Goal: Find specific page/section: Find specific page/section

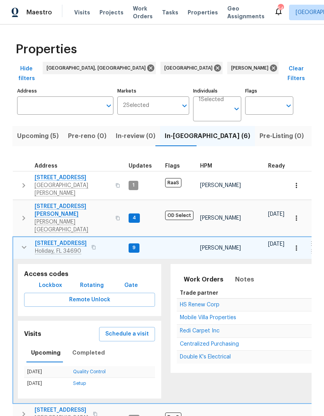
click at [20, 243] on icon "button" at bounding box center [23, 247] width 9 height 9
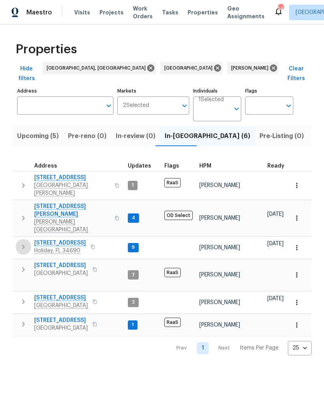
click at [21, 242] on icon "button" at bounding box center [23, 246] width 9 height 9
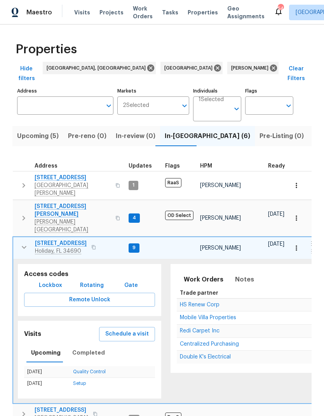
click at [112, 329] on span "Schedule a visit" at bounding box center [127, 334] width 44 height 10
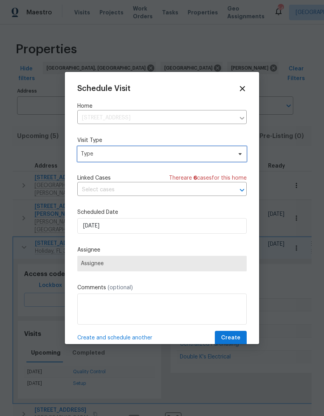
click at [86, 156] on span "Type" at bounding box center [156, 154] width 151 height 8
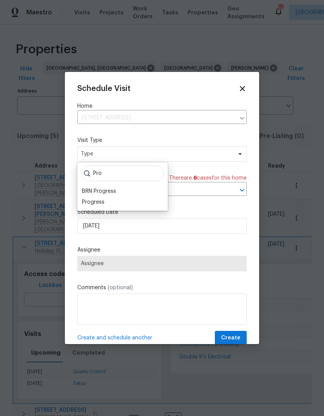
type input "Pro"
click at [88, 205] on div "Progress" at bounding box center [93, 202] width 23 height 8
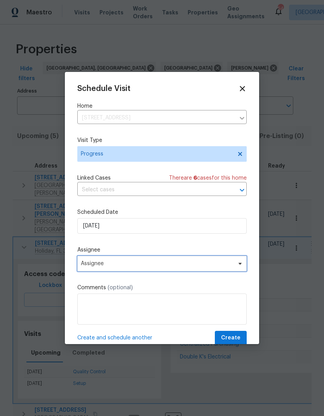
click at [223, 261] on span "Assignee" at bounding box center [162, 264] width 170 height 16
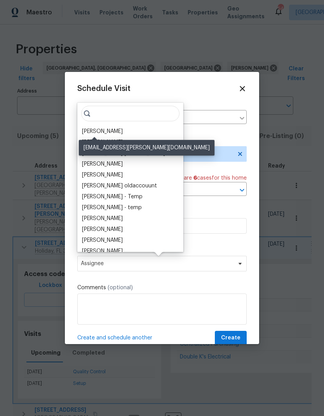
click at [82, 130] on div "[PERSON_NAME]" at bounding box center [102, 132] width 41 height 8
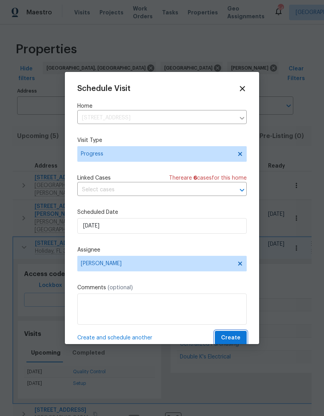
click at [234, 340] on span "Create" at bounding box center [230, 338] width 19 height 10
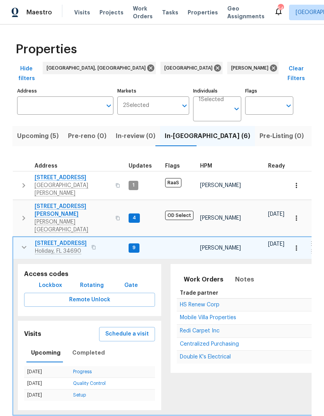
click at [93, 242] on button "button" at bounding box center [93, 247] width 9 height 11
click at [103, 327] on button "Schedule a visit" at bounding box center [127, 334] width 56 height 14
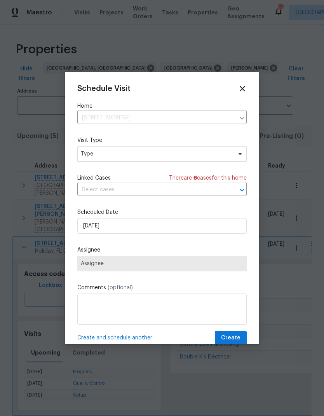
click at [245, 85] on icon at bounding box center [242, 88] width 9 height 9
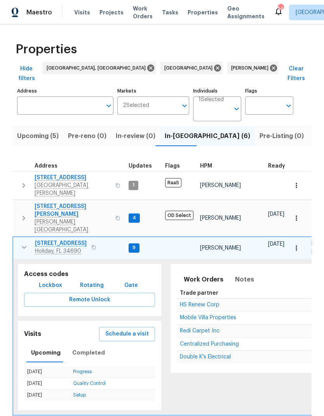
click at [46, 281] on span "Lockbox" at bounding box center [50, 286] width 23 height 10
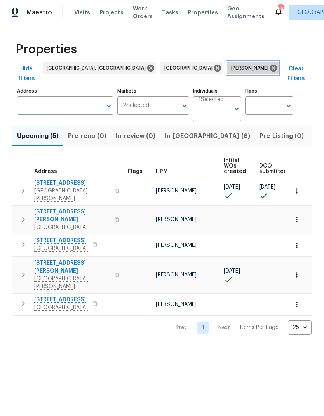
click at [270, 68] on icon at bounding box center [273, 68] width 7 height 7
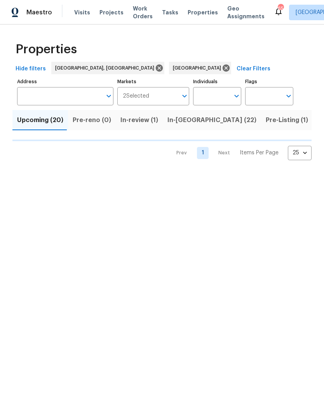
click at [45, 99] on input "Address" at bounding box center [59, 96] width 85 height 18
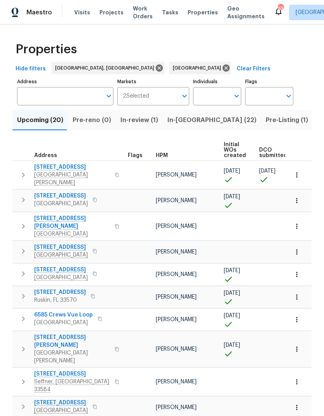
click at [40, 98] on input "Address" at bounding box center [59, 96] width 85 height 18
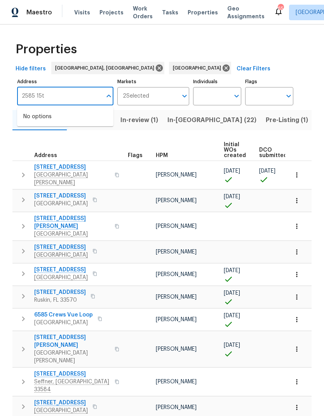
type input "2585 15th"
click at [36, 121] on li "2585 15th Ave N Saint Petersburg FL 33713" at bounding box center [65, 116] width 96 height 13
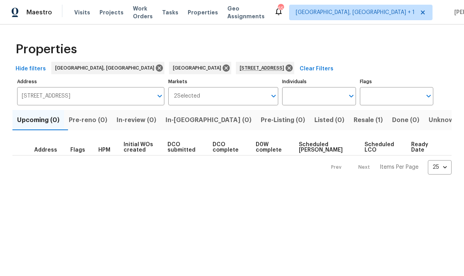
click at [324, 124] on span "Resale (1)" at bounding box center [368, 120] width 29 height 11
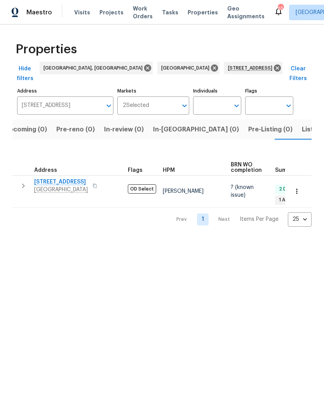
scroll to position [0, 12]
click at [57, 186] on span "[GEOGRAPHIC_DATA]" at bounding box center [61, 190] width 54 height 8
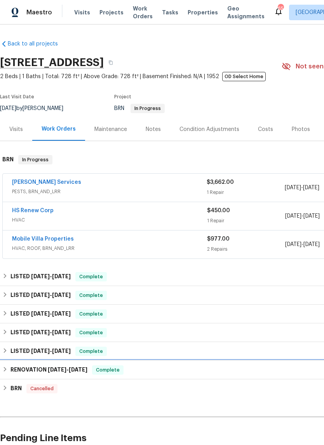
click at [16, 367] on h6 "RENOVATION [DATE] - [DATE]" at bounding box center [49, 370] width 77 height 9
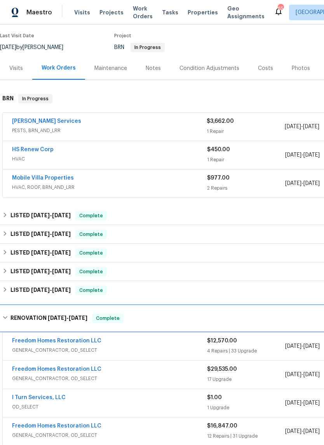
scroll to position [61, 0]
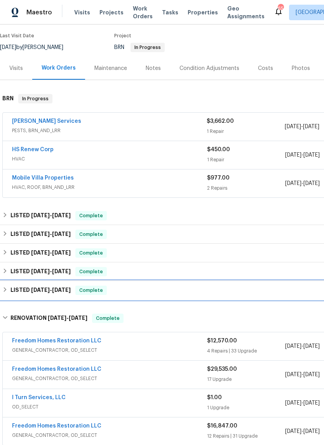
click at [23, 293] on h6 "LISTED [DATE] - [DATE]" at bounding box center [41, 290] width 60 height 9
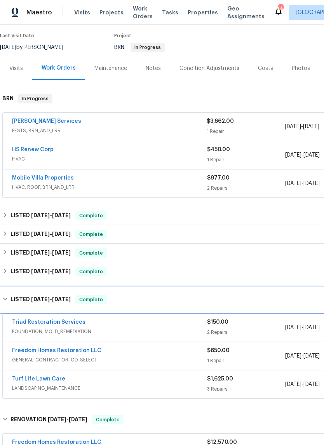
click at [18, 298] on h6 "LISTED [DATE] - [DATE]" at bounding box center [41, 299] width 60 height 9
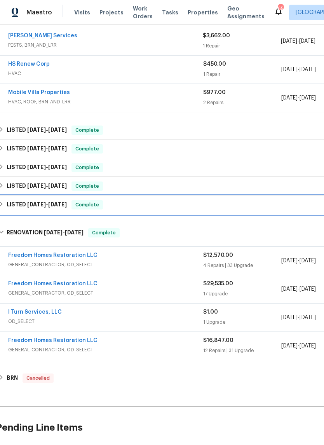
scroll to position [154, 4]
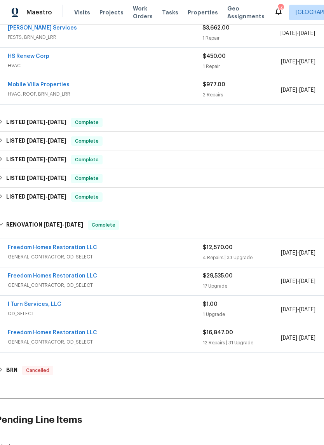
click at [23, 248] on link "Freedom Homes Restoration LLC" at bounding box center [52, 247] width 89 height 5
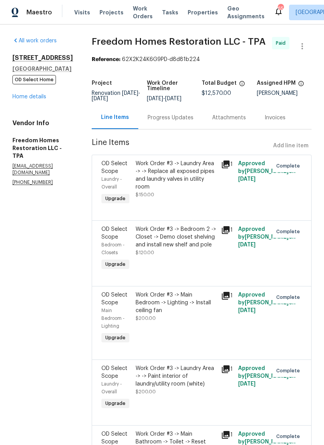
click at [179, 122] on div "Progress Updates" at bounding box center [171, 118] width 46 height 8
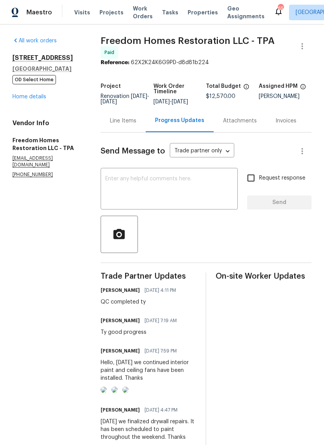
click at [27, 97] on link "Home details" at bounding box center [29, 96] width 34 height 5
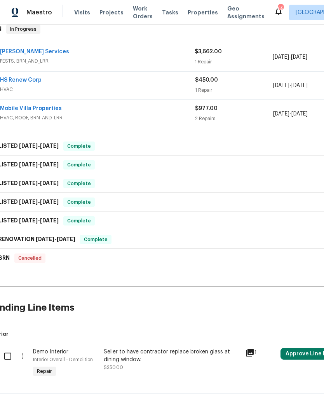
scroll to position [130, 12]
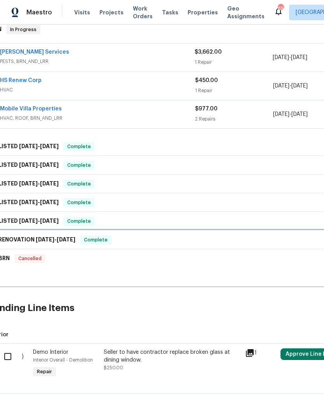
click at [271, 243] on div "RENOVATION [DATE] - [DATE] Complete" at bounding box center [207, 239] width 435 height 9
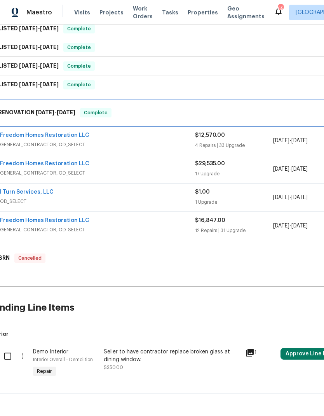
scroll to position [266, 12]
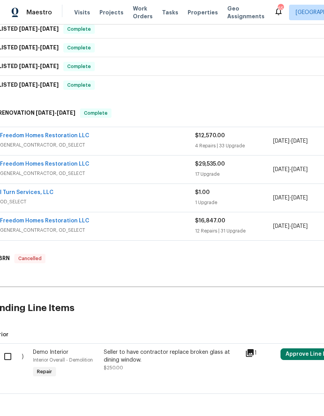
click at [14, 167] on link "Freedom Homes Restoration LLC" at bounding box center [44, 163] width 89 height 5
